Goal: Information Seeking & Learning: Learn about a topic

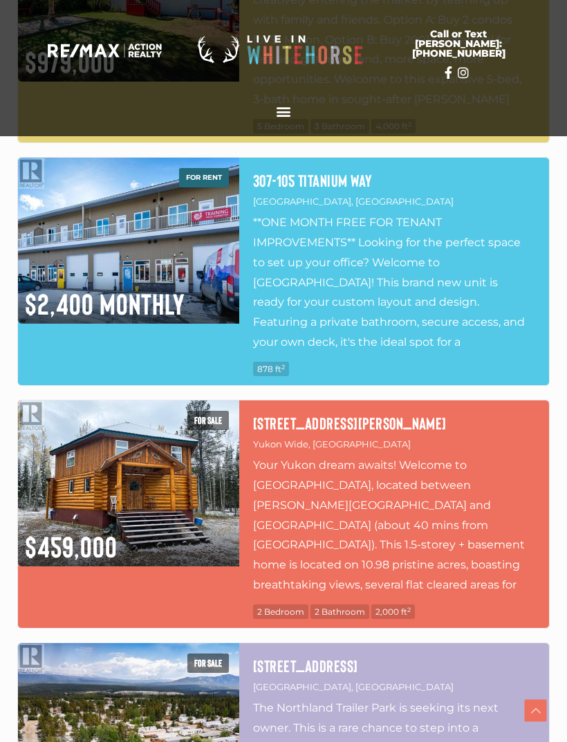
scroll to position [2543, 0]
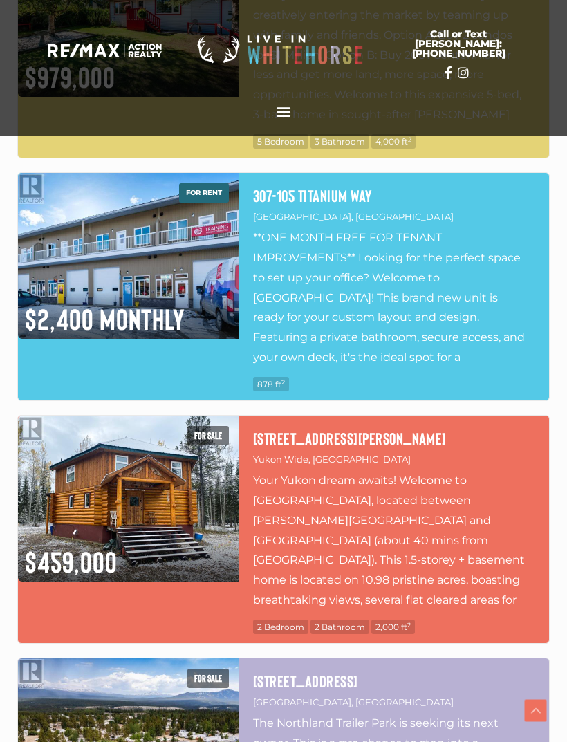
click at [515, 355] on p "**ONE MONTH FREE FOR TENANT IMPROVEMENTS** Looking for the perfect space to set…" at bounding box center [394, 297] width 282 height 138
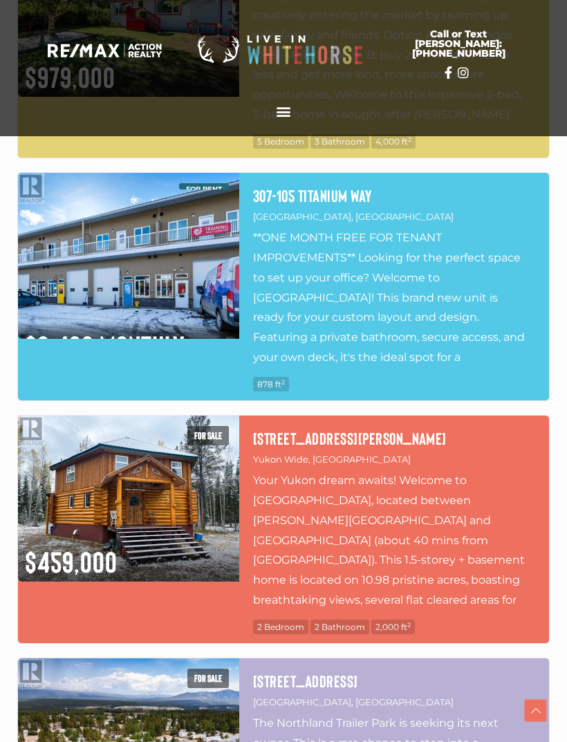
click at [42, 279] on img at bounding box center [128, 256] width 221 height 166
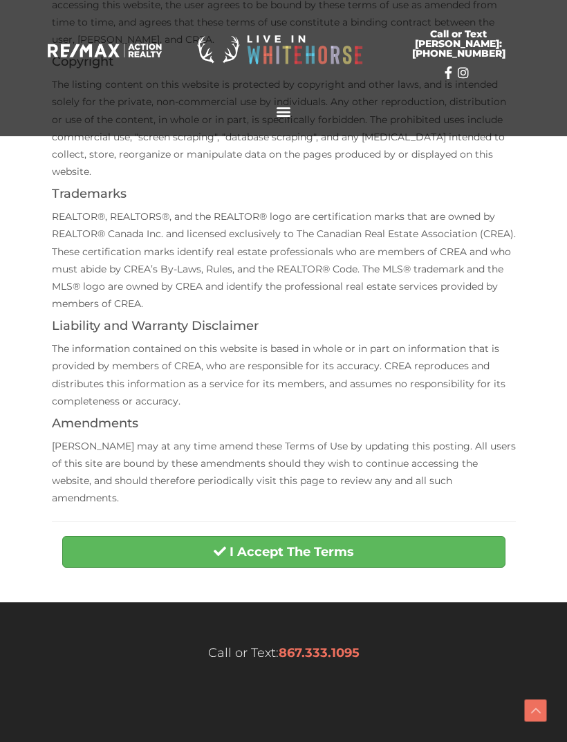
scroll to position [293, 0]
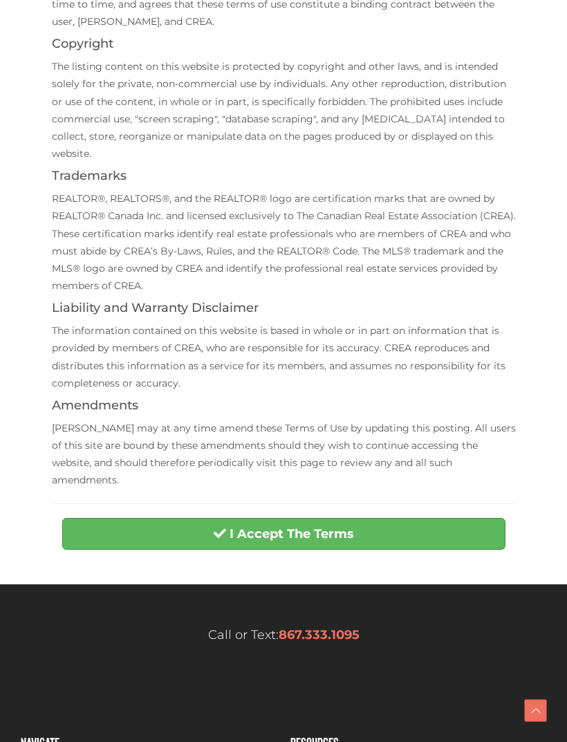
click at [459, 518] on button "I Accept The Terms" at bounding box center [283, 534] width 443 height 32
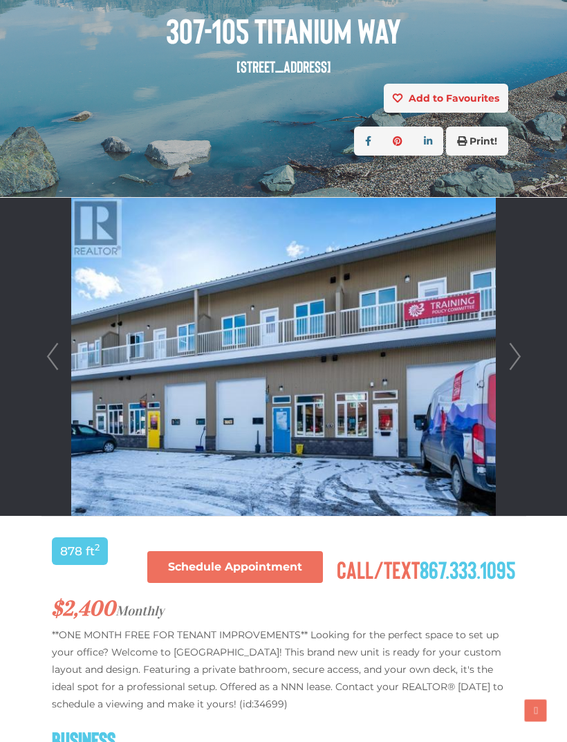
scroll to position [255, 0]
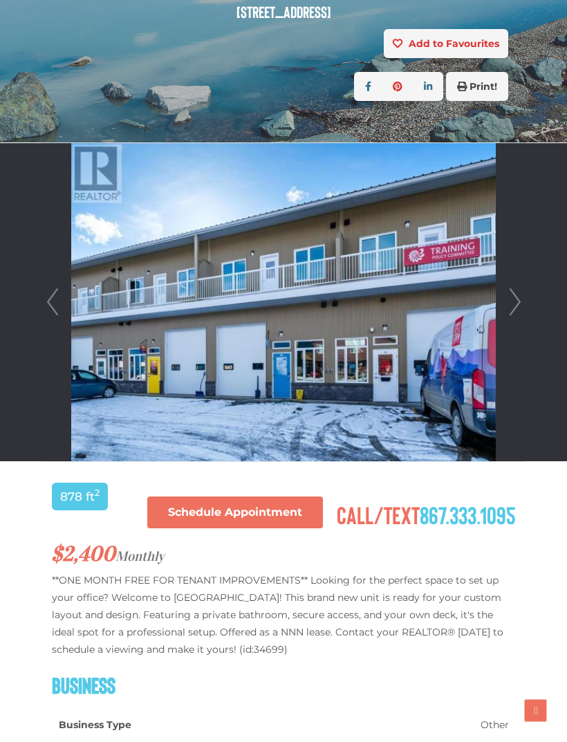
click at [522, 311] on link "Next" at bounding box center [515, 302] width 21 height 318
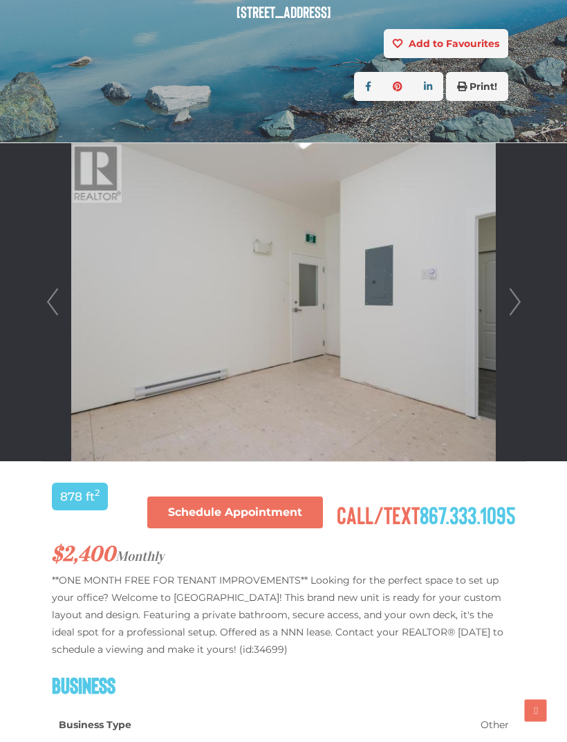
click at [524, 293] on link "Next" at bounding box center [515, 302] width 21 height 318
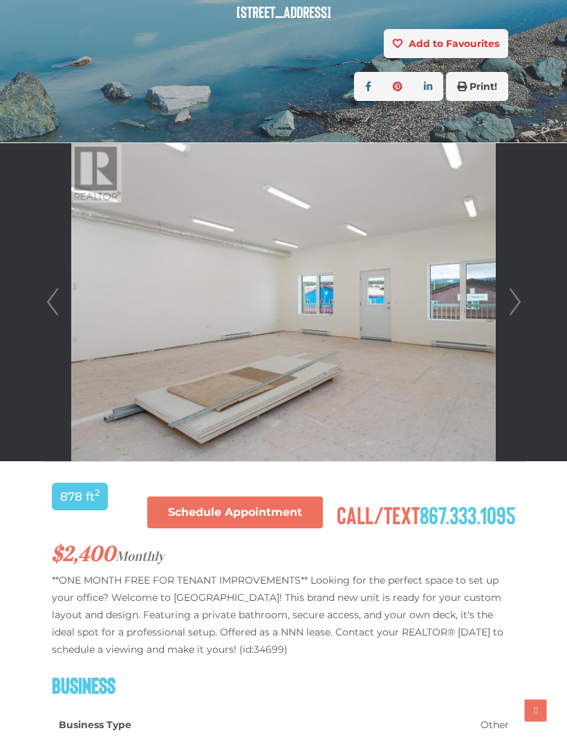
click at [524, 308] on link "Next" at bounding box center [515, 302] width 21 height 318
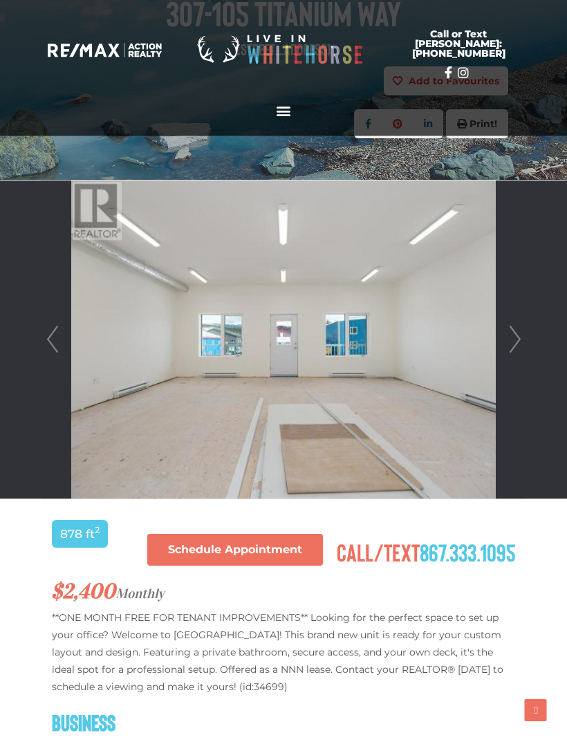
scroll to position [217, 0]
click at [526, 331] on div at bounding box center [284, 340] width 484 height 318
click at [525, 339] on link "Next" at bounding box center [515, 340] width 21 height 318
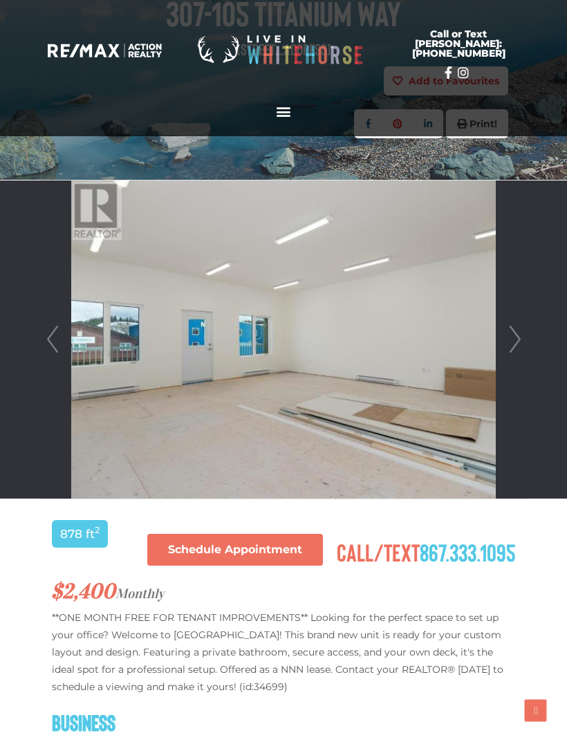
click at [526, 330] on div at bounding box center [284, 340] width 484 height 318
click at [525, 342] on link "Next" at bounding box center [515, 340] width 21 height 318
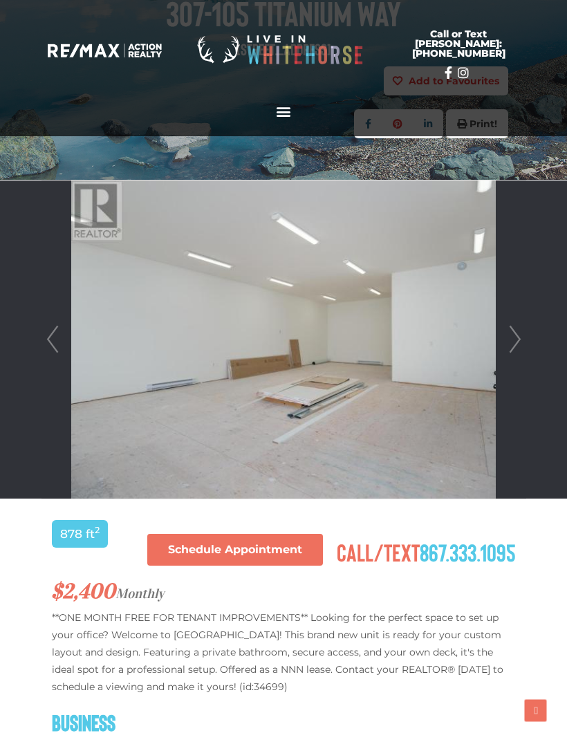
click at [526, 335] on div at bounding box center [284, 340] width 484 height 318
click at [524, 344] on link "Next" at bounding box center [515, 340] width 21 height 318
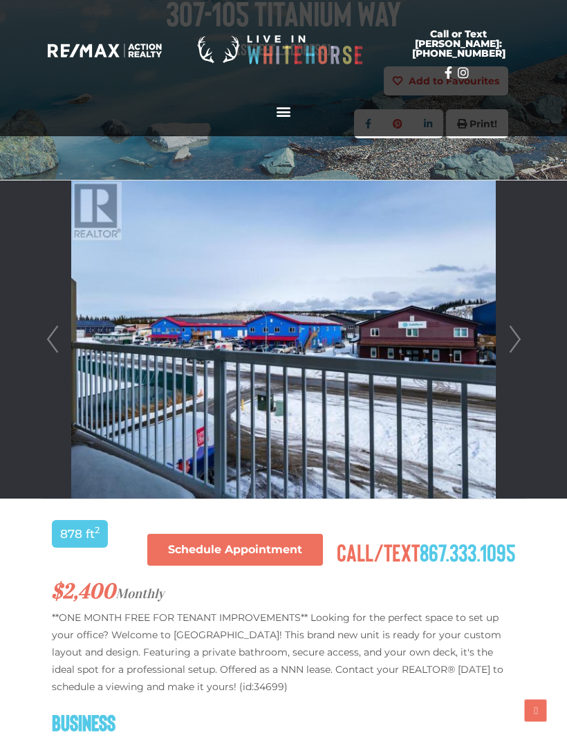
click at [524, 342] on link "Next" at bounding box center [515, 340] width 21 height 318
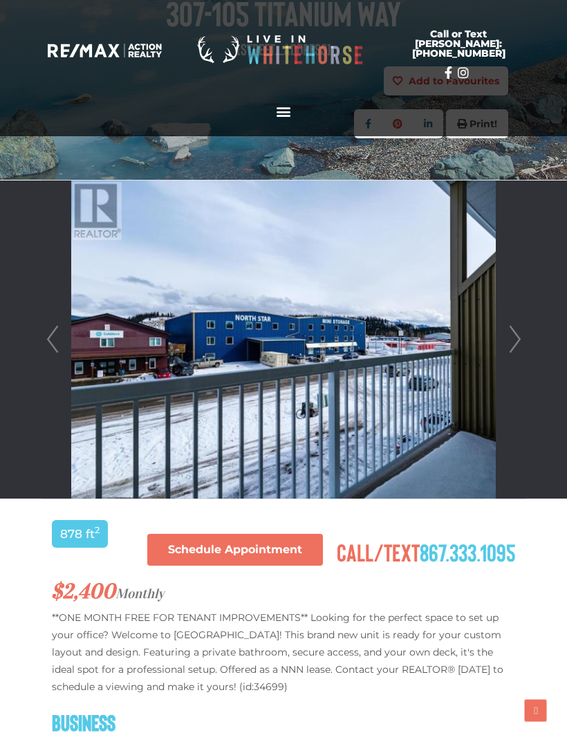
click at [526, 342] on div at bounding box center [284, 340] width 484 height 318
click at [520, 353] on link "Next" at bounding box center [515, 340] width 21 height 318
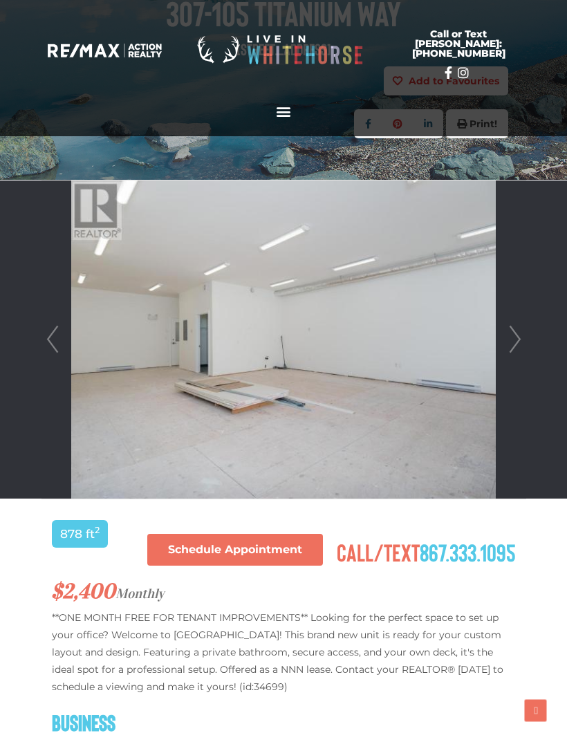
click at [526, 341] on div at bounding box center [284, 340] width 484 height 318
click at [524, 337] on link "Next" at bounding box center [515, 340] width 21 height 318
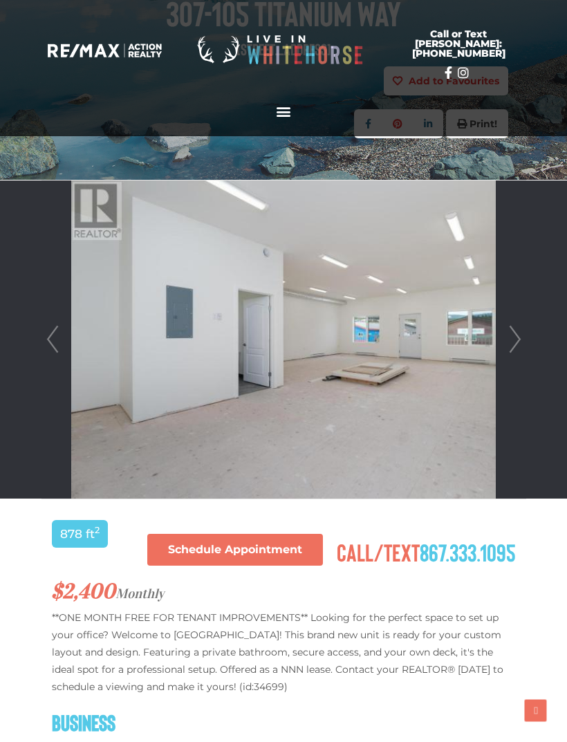
click at [524, 341] on link "Next" at bounding box center [515, 340] width 21 height 318
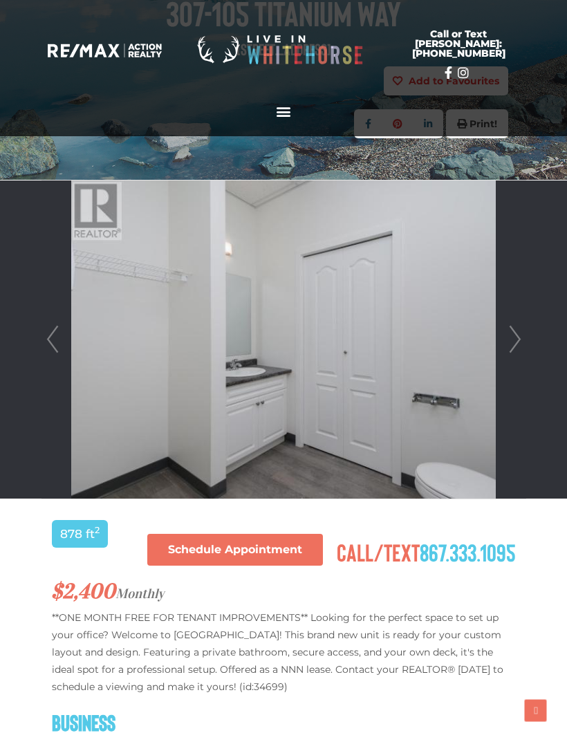
click at [310, 8] on section "Call or Text [PERSON_NAME]: [PHONE_NUMBER]" at bounding box center [283, 50] width 553 height 86
